Goal: Task Accomplishment & Management: Manage account settings

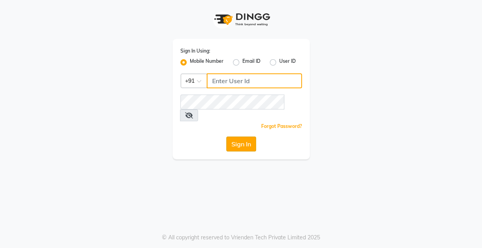
type input "9599343200"
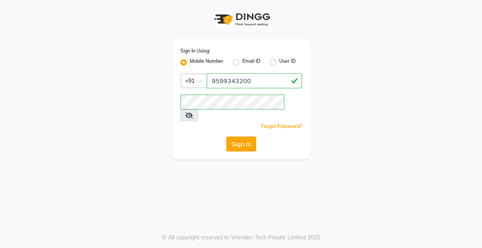
click at [246, 136] on button "Sign In" at bounding box center [241, 143] width 30 height 15
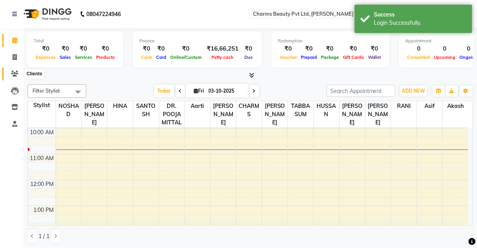
click at [15, 76] on icon at bounding box center [14, 74] width 7 height 6
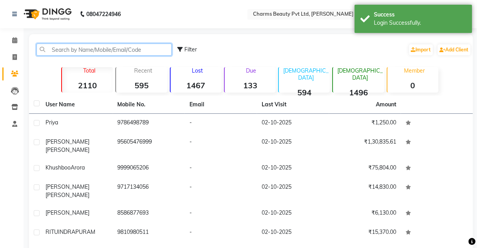
click at [74, 48] on input "text" at bounding box center [103, 50] width 135 height 12
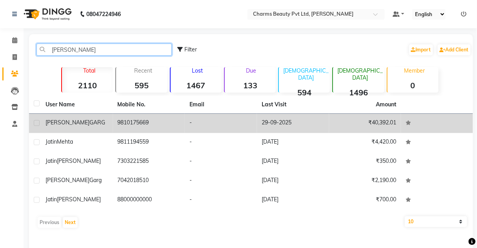
type input "[PERSON_NAME]"
click at [139, 114] on td "9810175669" at bounding box center [149, 123] width 72 height 19
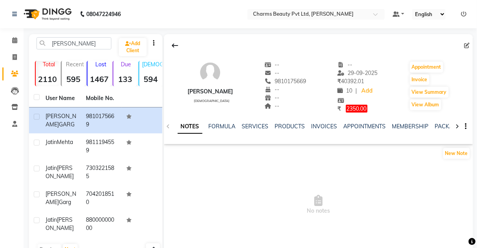
click at [323, 130] on div "NOTES FORMULA SERVICES PRODUCTS INVOICES APPOINTMENTS MEMBERSHIP PACKAGES VOUCH…" at bounding box center [309, 129] width 263 height 15
click at [323, 125] on link "INVOICES" at bounding box center [324, 126] width 26 height 7
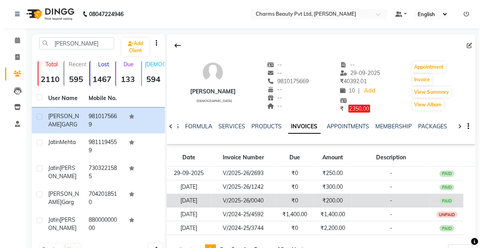
scroll to position [31, 0]
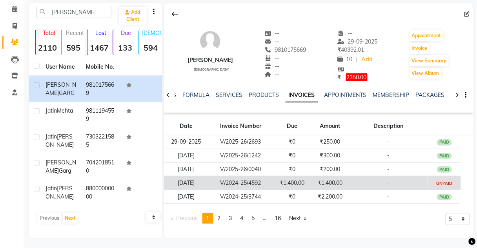
click at [329, 182] on td "₹1,400.00" at bounding box center [330, 183] width 38 height 14
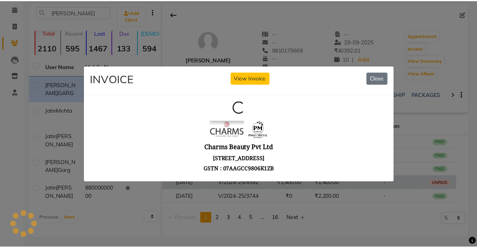
scroll to position [0, 0]
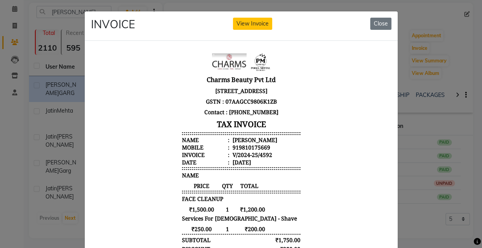
click at [409, 166] on ngb-modal-window "INVOICE View Invoice Close" at bounding box center [241, 124] width 482 height 248
